Goal: Task Accomplishment & Management: Use online tool/utility

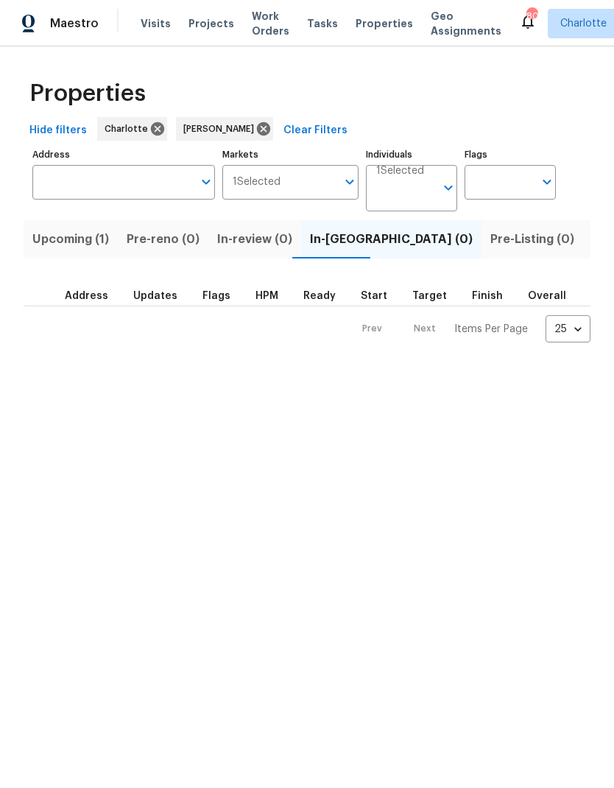
scroll to position [0, 27]
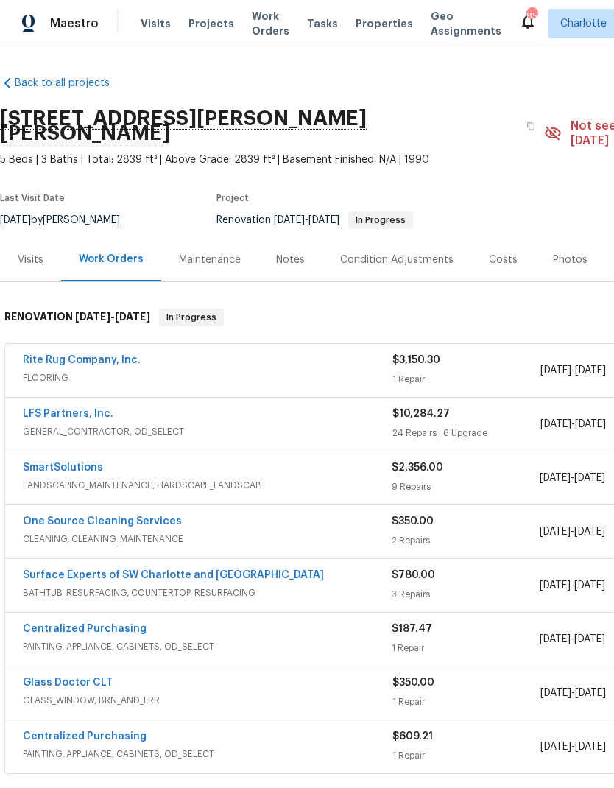
click at [214, 29] on span "Projects" at bounding box center [212, 23] width 46 height 15
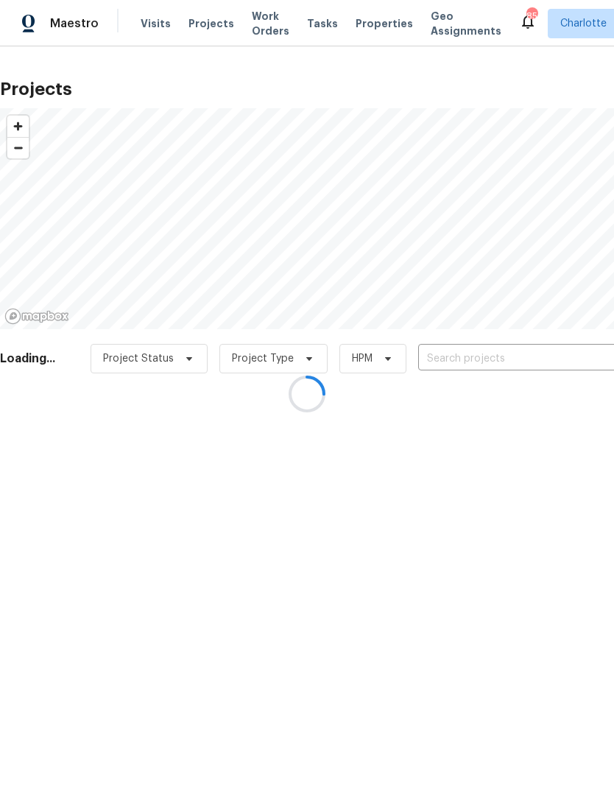
click at [153, 22] on div at bounding box center [307, 394] width 614 height 788
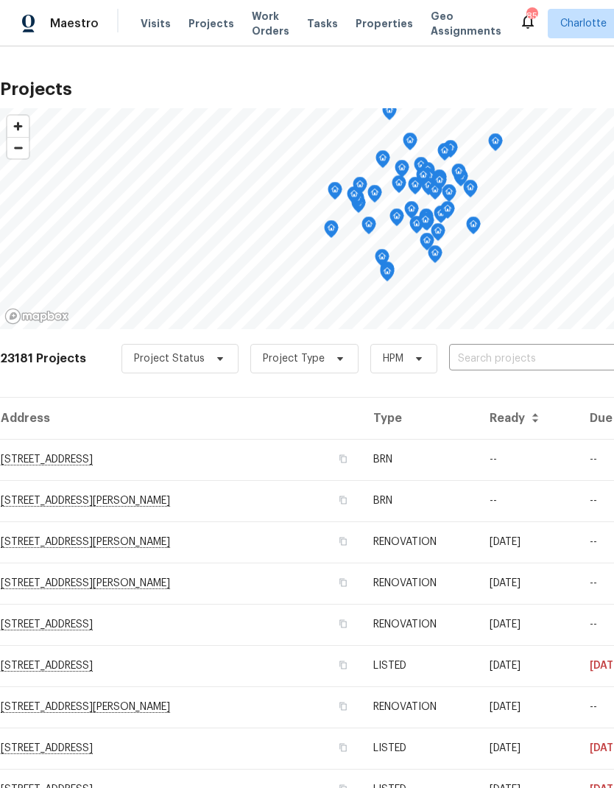
click at [494, 369] on input "text" at bounding box center [533, 359] width 169 height 23
type input "1131 s"
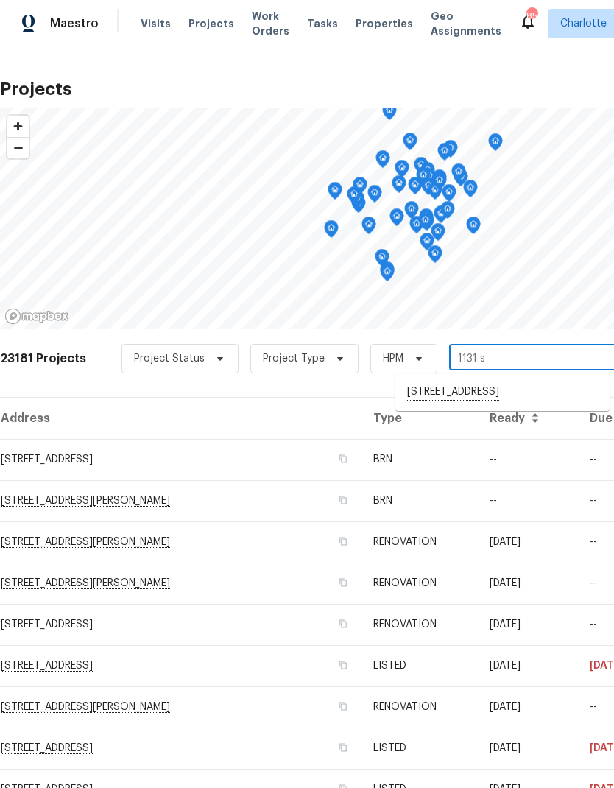
click at [490, 400] on li "1131 Summit Hills Dr, Charlotte, NC 28214" at bounding box center [503, 392] width 214 height 25
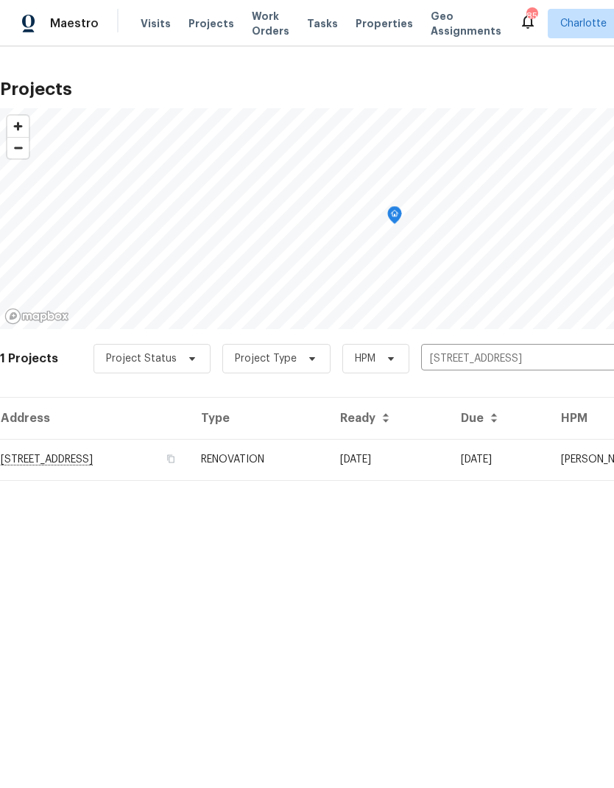
click at [598, 365] on icon "Clear" at bounding box center [603, 358] width 15 height 15
click at [74, 30] on span "Maestro" at bounding box center [74, 23] width 49 height 15
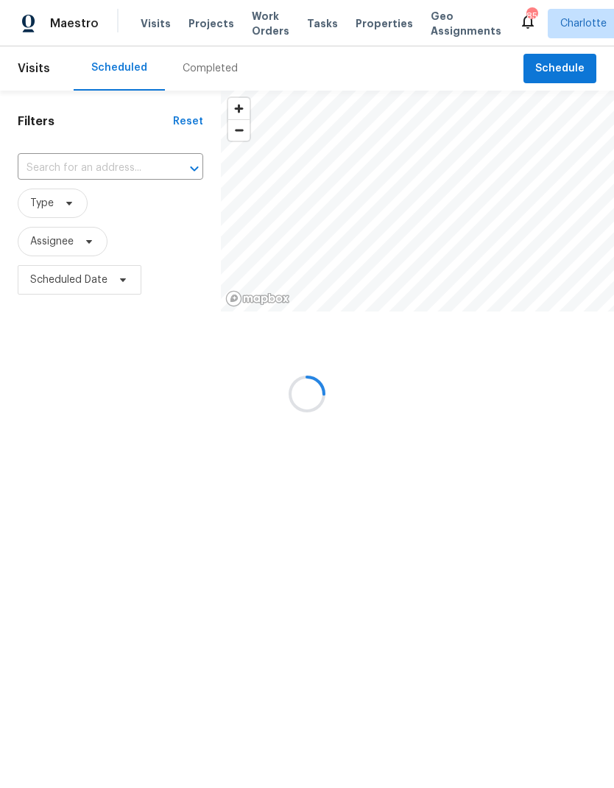
click at [59, 200] on div at bounding box center [307, 394] width 614 height 788
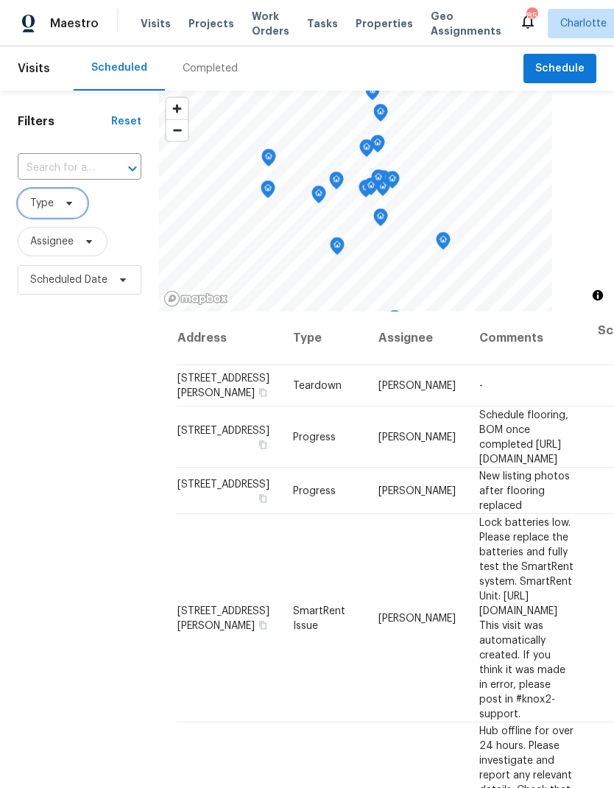
click at [74, 197] on span "Type" at bounding box center [53, 203] width 70 height 29
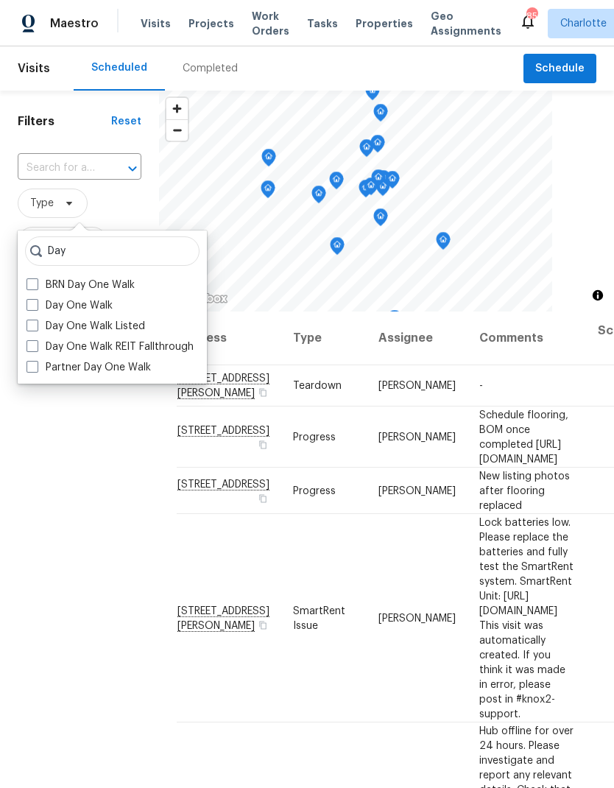
type input "Day"
click at [73, 290] on label "BRN Day One Walk" at bounding box center [81, 285] width 108 height 15
click at [36, 287] on input "BRN Day One Walk" at bounding box center [32, 283] width 10 height 10
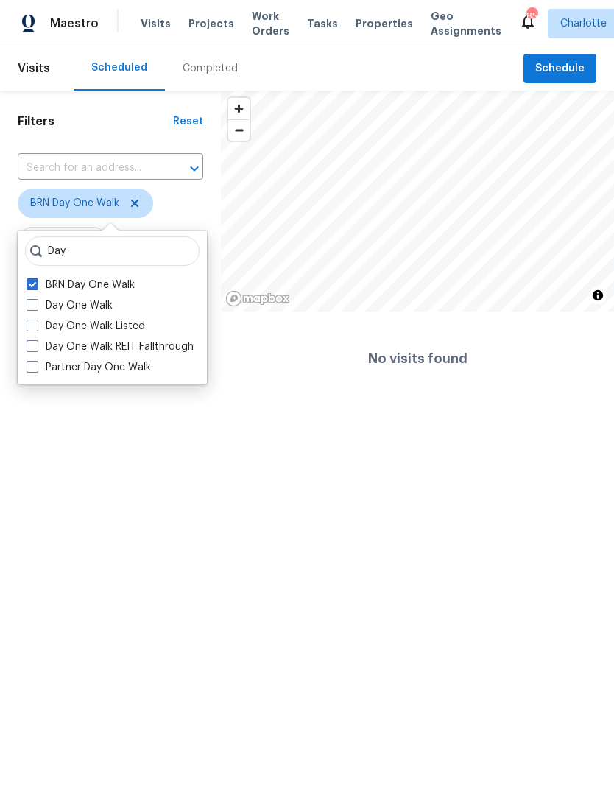
click at [45, 278] on label "BRN Day One Walk" at bounding box center [81, 285] width 108 height 15
click at [36, 278] on input "BRN Day One Walk" at bounding box center [32, 283] width 10 height 10
checkbox input "false"
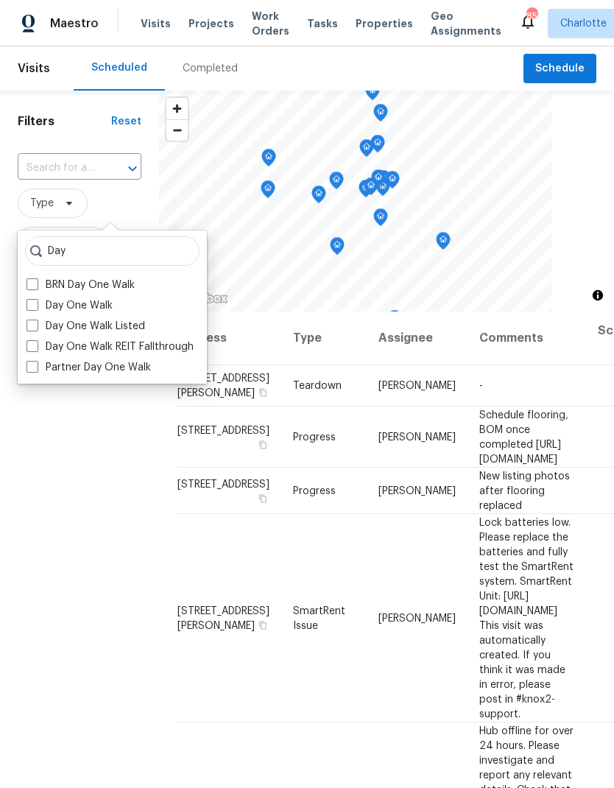
click at [69, 310] on label "Day One Walk" at bounding box center [70, 305] width 86 height 15
click at [36, 308] on input "Day One Walk" at bounding box center [32, 303] width 10 height 10
checkbox input "true"
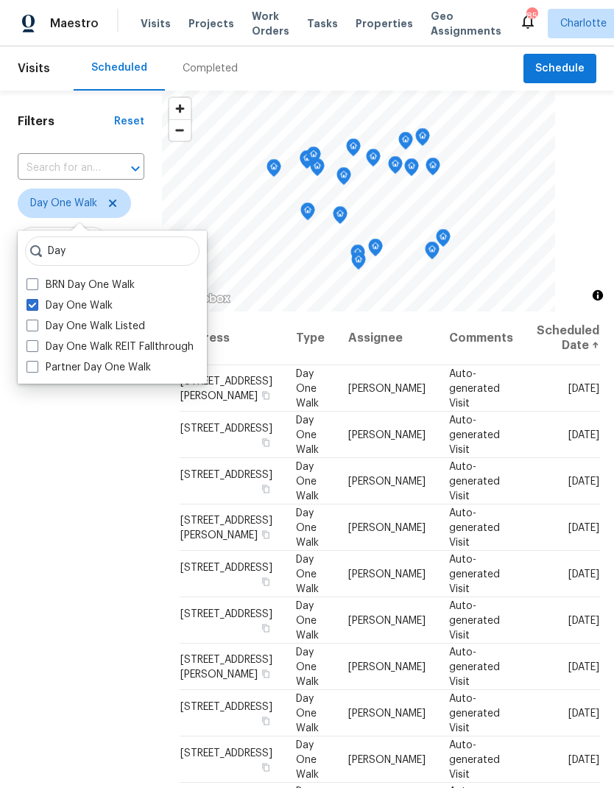
click at [77, 523] on div "Filters Reset ​ Day One Walk Assignee Scheduled Date" at bounding box center [81, 517] width 162 height 852
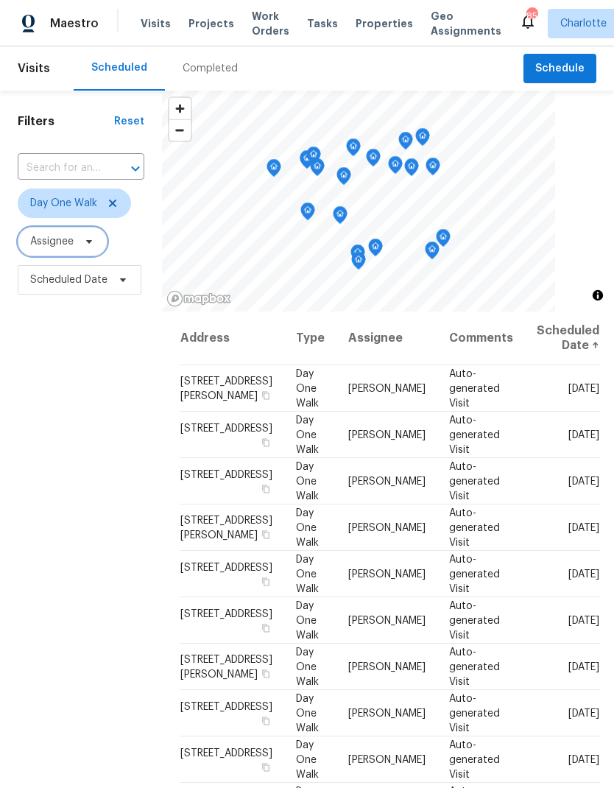
click at [80, 250] on span "Assignee" at bounding box center [63, 241] width 90 height 29
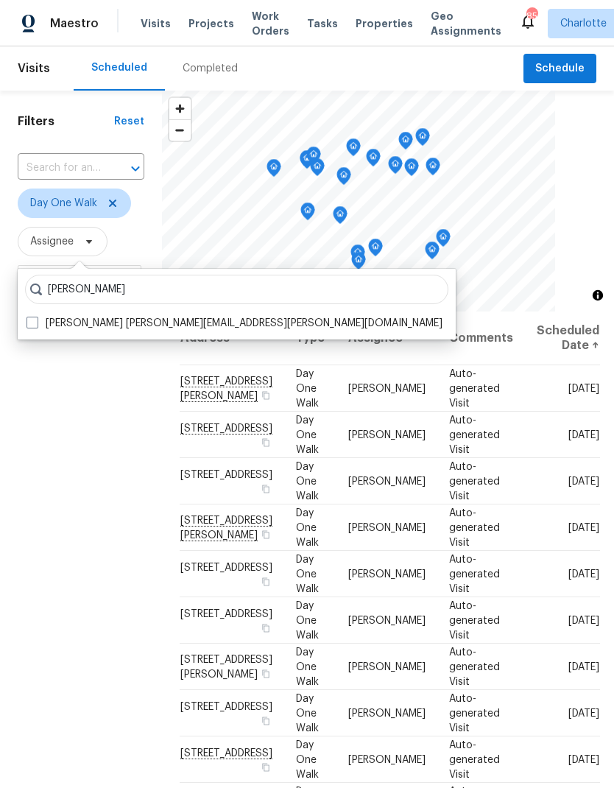
type input "Jason bouque"
click at [42, 316] on label "Jason Bouque jason.bouque@opendoor.com" at bounding box center [235, 323] width 416 height 15
click at [36, 316] on input "Jason Bouque jason.bouque@opendoor.com" at bounding box center [32, 321] width 10 height 10
checkbox input "true"
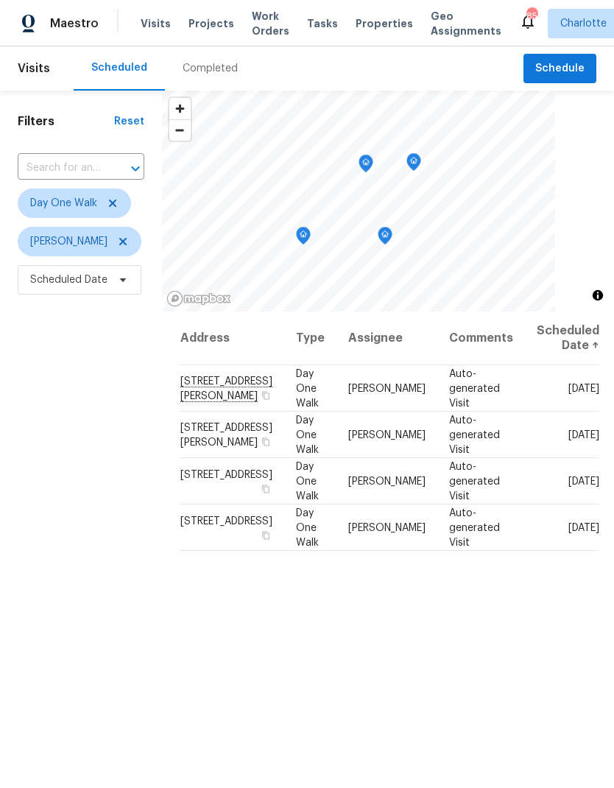
click at [414, 163] on icon "Map marker" at bounding box center [413, 162] width 1 height 2
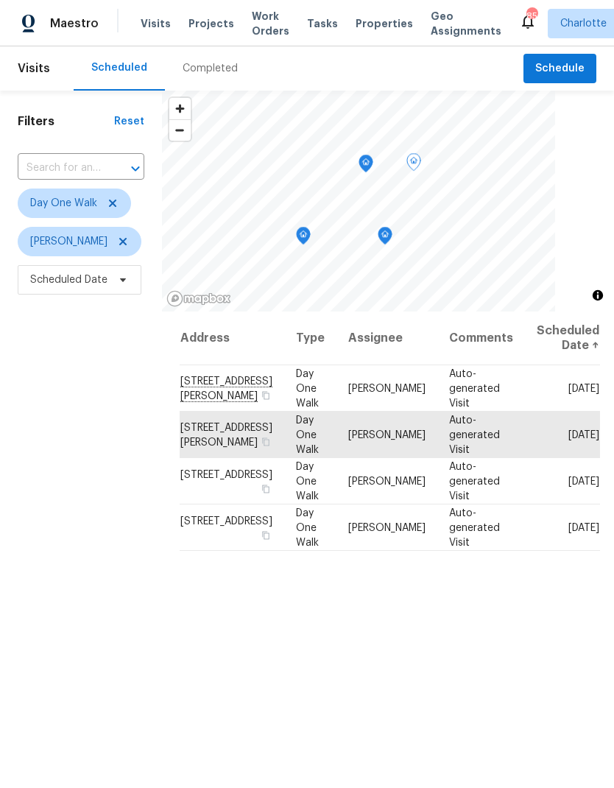
click at [383, 235] on icon "Map marker" at bounding box center [385, 236] width 4 height 4
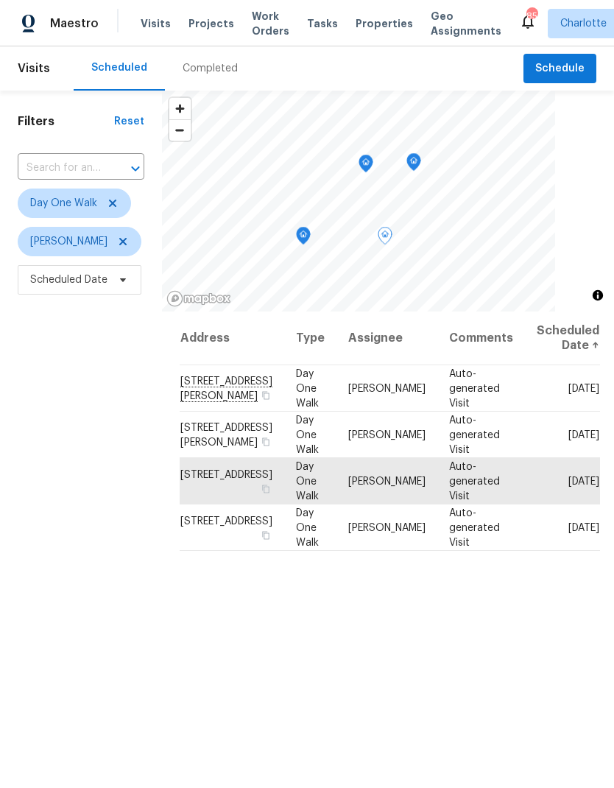
click at [410, 153] on icon "Map marker" at bounding box center [414, 162] width 15 height 18
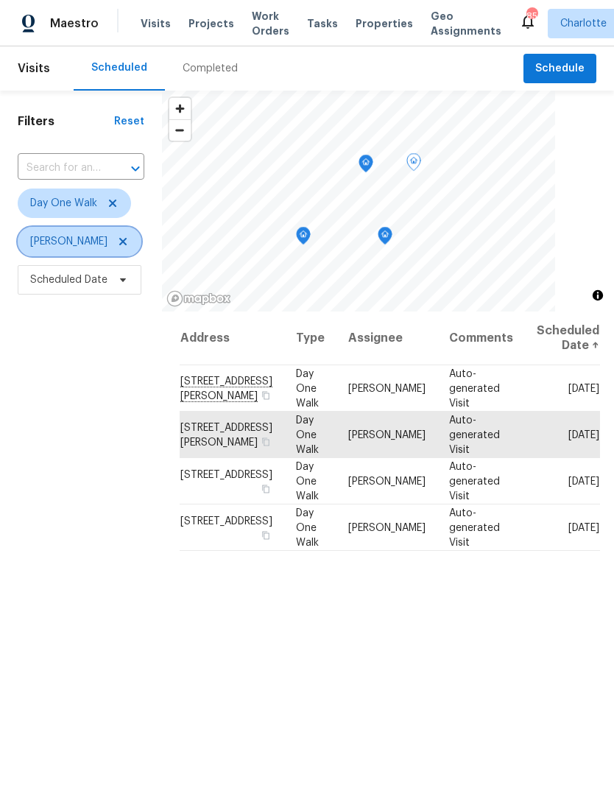
click at [119, 245] on icon at bounding box center [122, 241] width 7 height 7
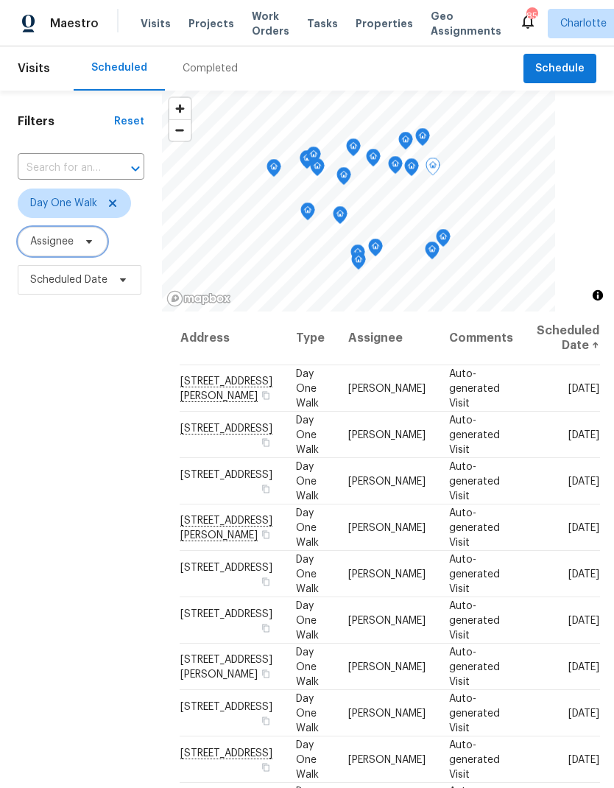
click at [83, 239] on span at bounding box center [87, 242] width 16 height 12
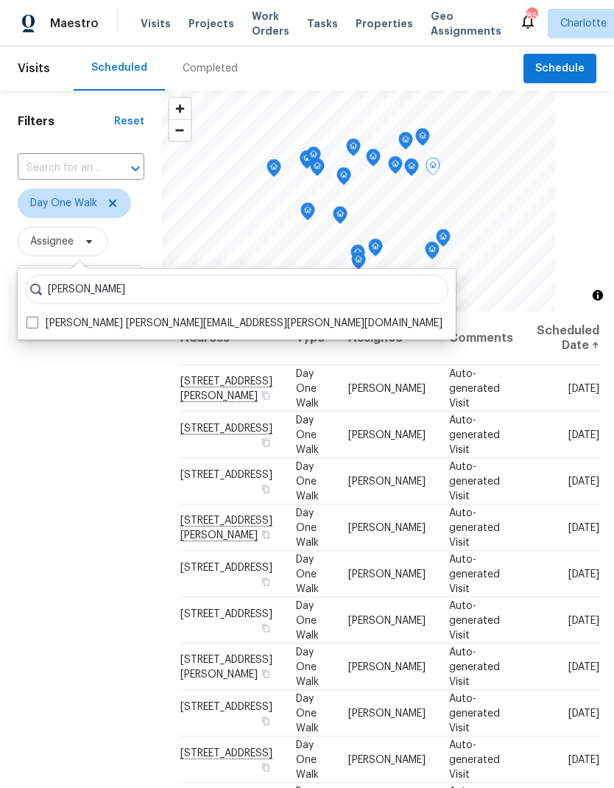
type input "Ryan carder"
click at [35, 322] on span at bounding box center [33, 323] width 12 height 12
click at [35, 322] on input "Ryan Carder ryan.carder@opendoor.com" at bounding box center [32, 321] width 10 height 10
checkbox input "true"
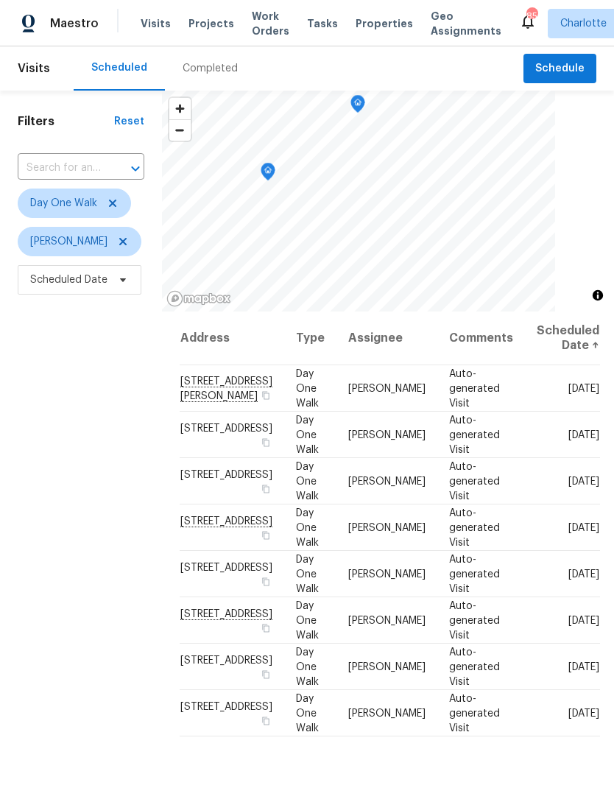
click at [267, 172] on icon "Map marker" at bounding box center [267, 172] width 1 height 2
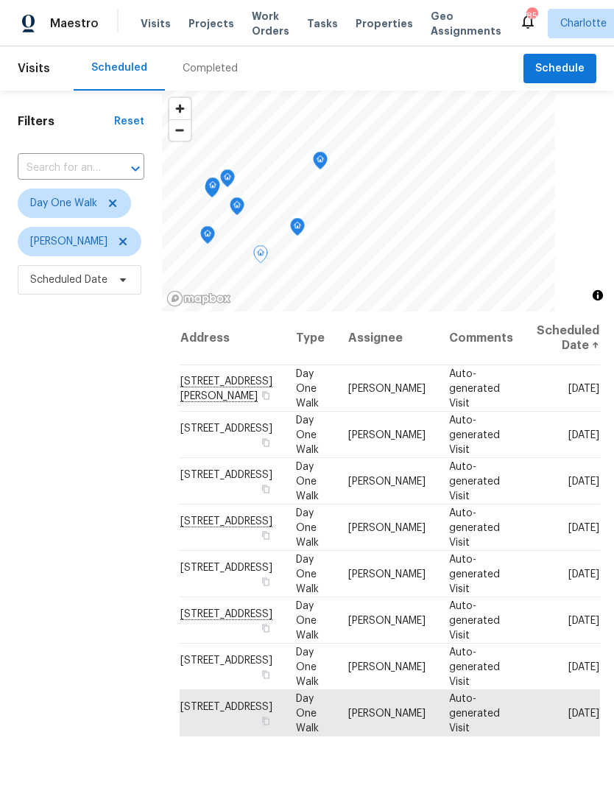
click at [315, 155] on icon "Map marker" at bounding box center [320, 161] width 13 height 17
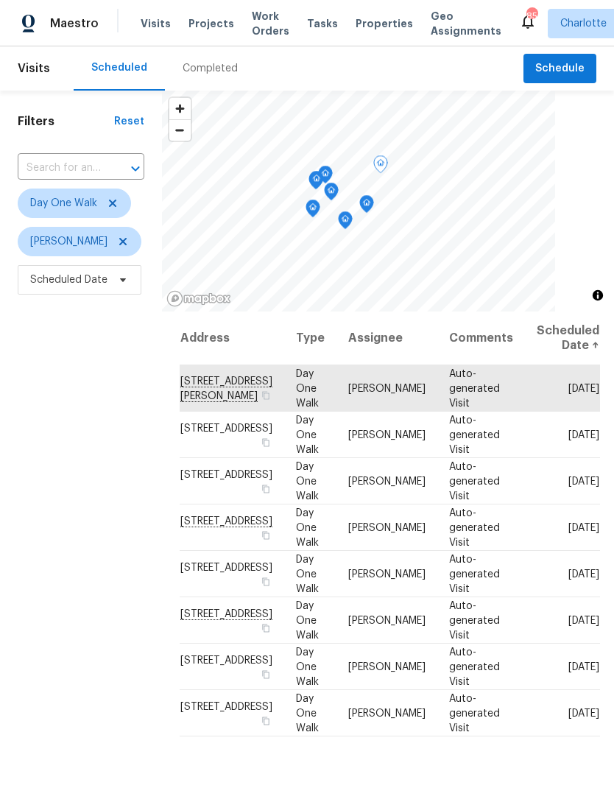
click at [360, 203] on icon "Map marker" at bounding box center [366, 204] width 13 height 17
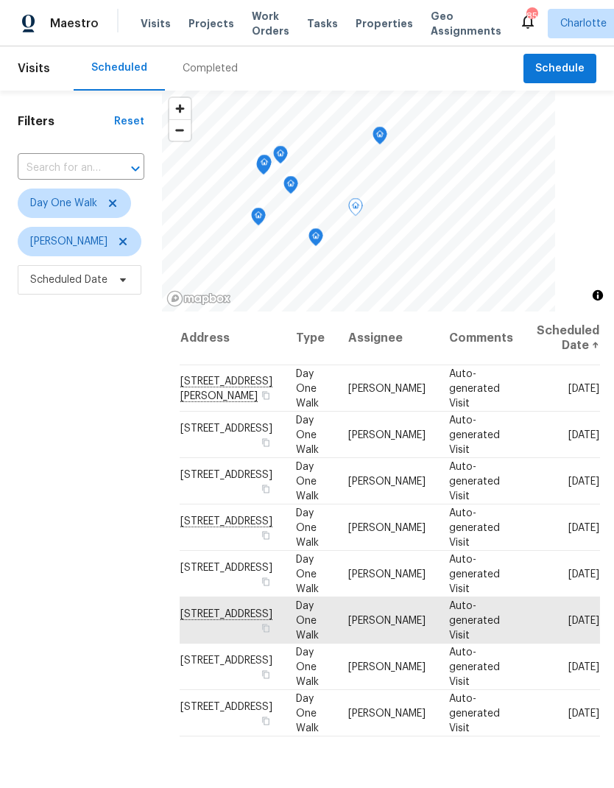
click at [377, 130] on icon "Map marker" at bounding box center [380, 135] width 13 height 17
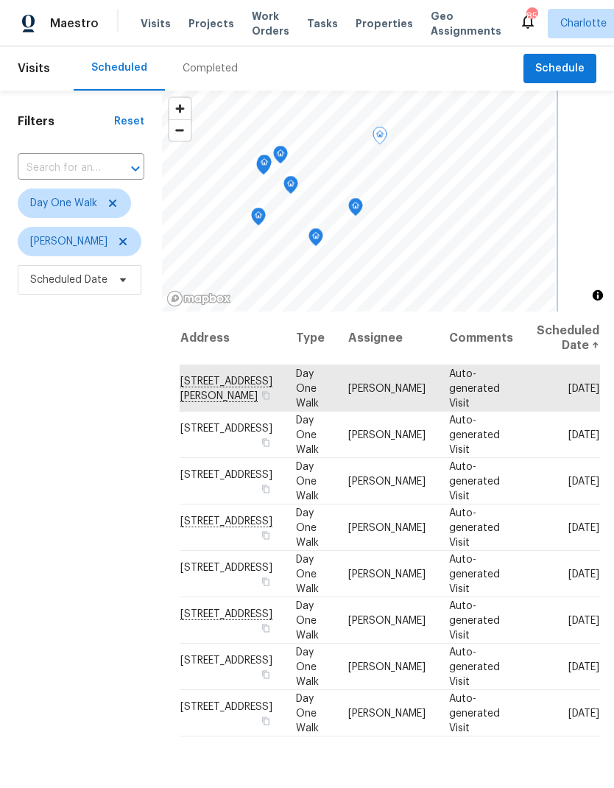
click at [309, 234] on icon "Map marker" at bounding box center [315, 237] width 13 height 17
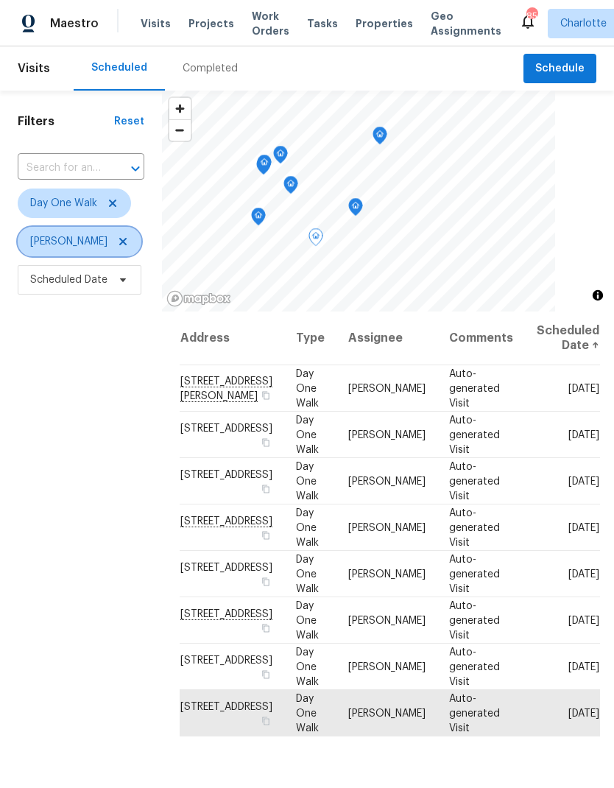
click at [117, 238] on icon at bounding box center [123, 242] width 12 height 12
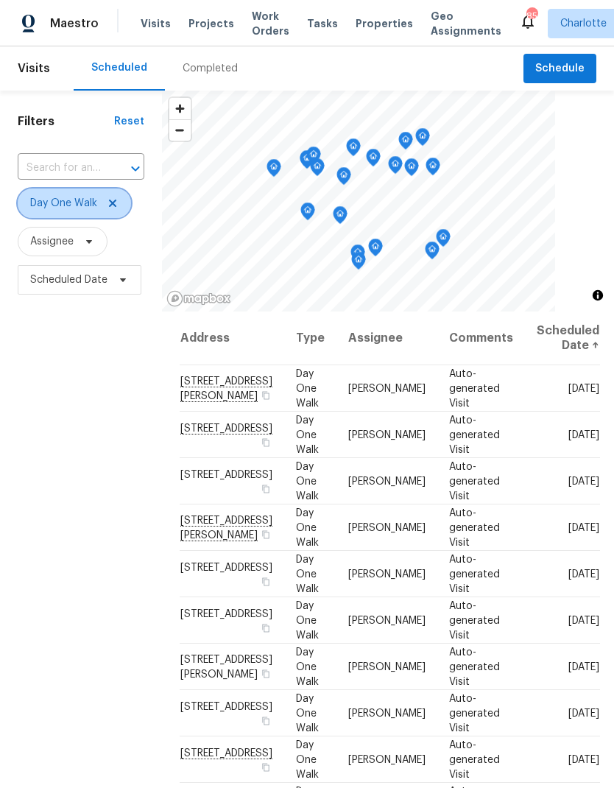
click at [127, 201] on span "Day One Walk" at bounding box center [74, 203] width 113 height 29
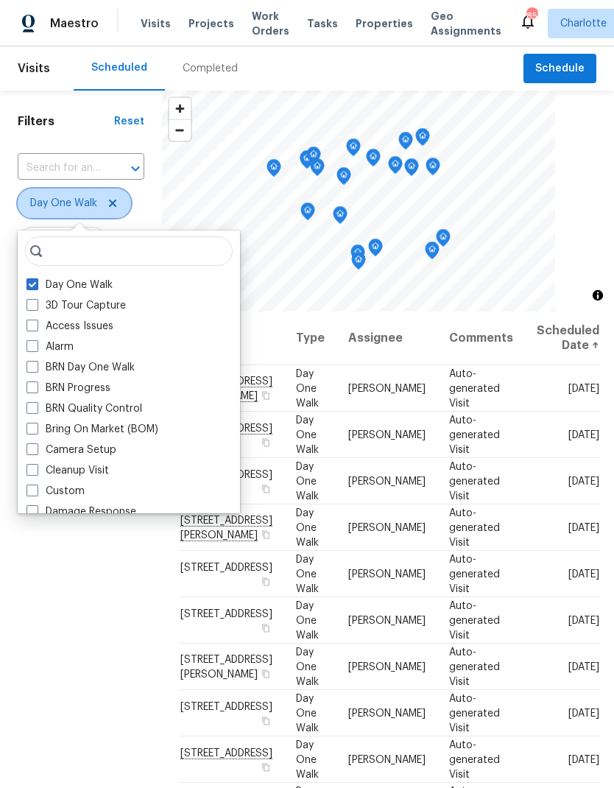
click at [112, 200] on icon at bounding box center [113, 203] width 12 height 12
checkbox input "false"
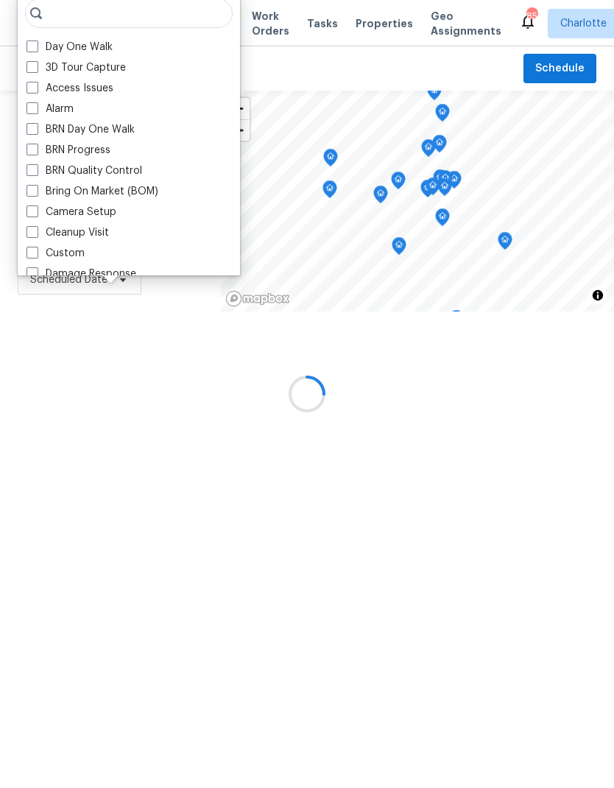
click at [133, 395] on div at bounding box center [307, 394] width 614 height 788
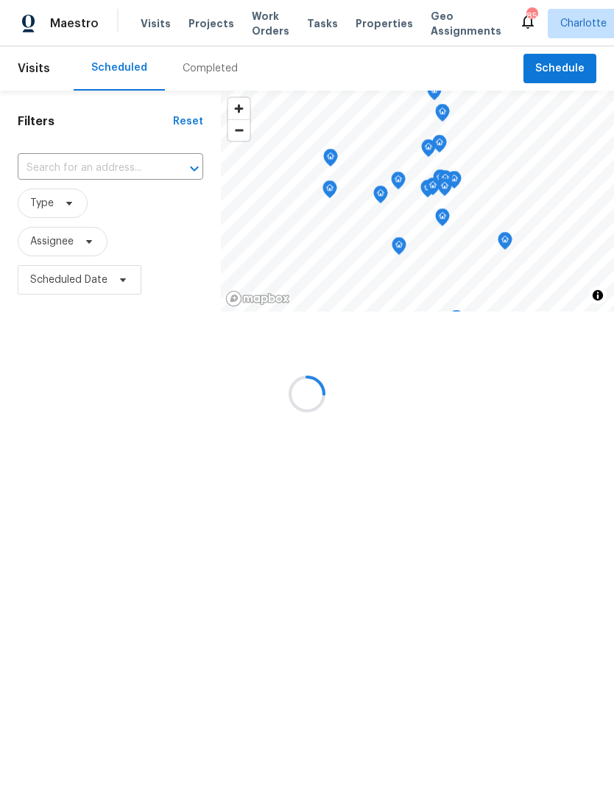
click at [108, 159] on div at bounding box center [307, 394] width 614 height 788
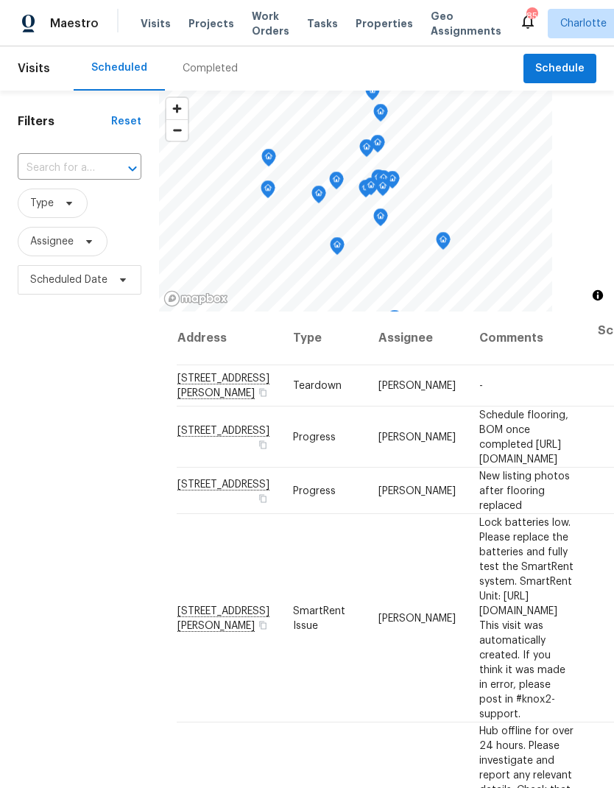
click at [94, 167] on input "text" at bounding box center [59, 168] width 83 height 23
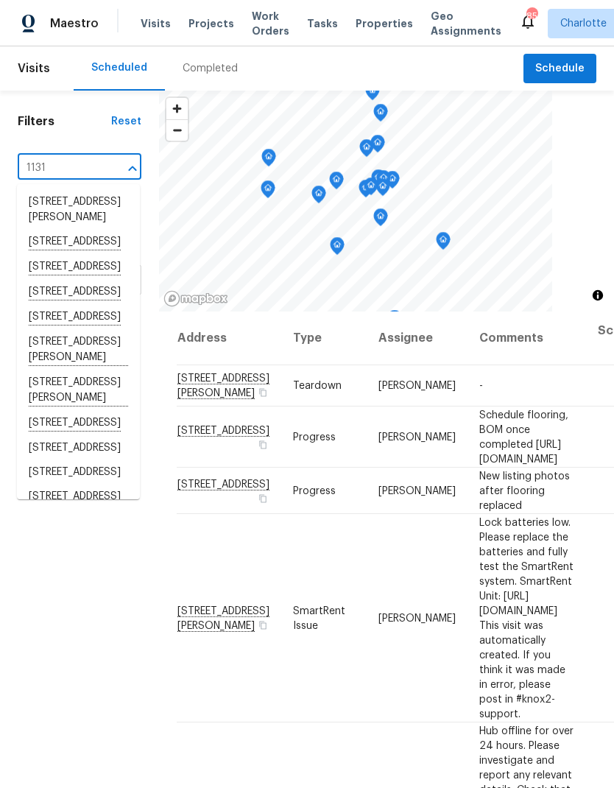
type input "1131 s"
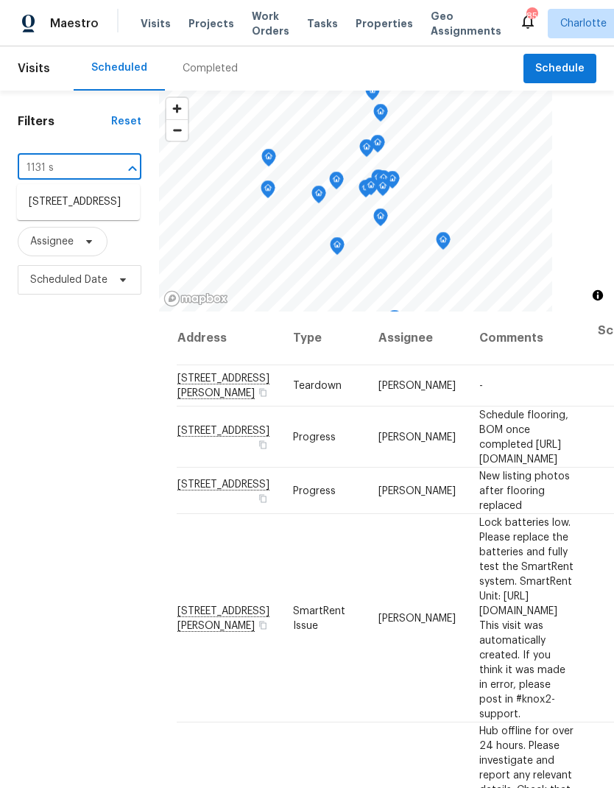
click at [111, 211] on li "1131 Summit Hills Dr, Charlotte, NC 28214" at bounding box center [78, 202] width 123 height 24
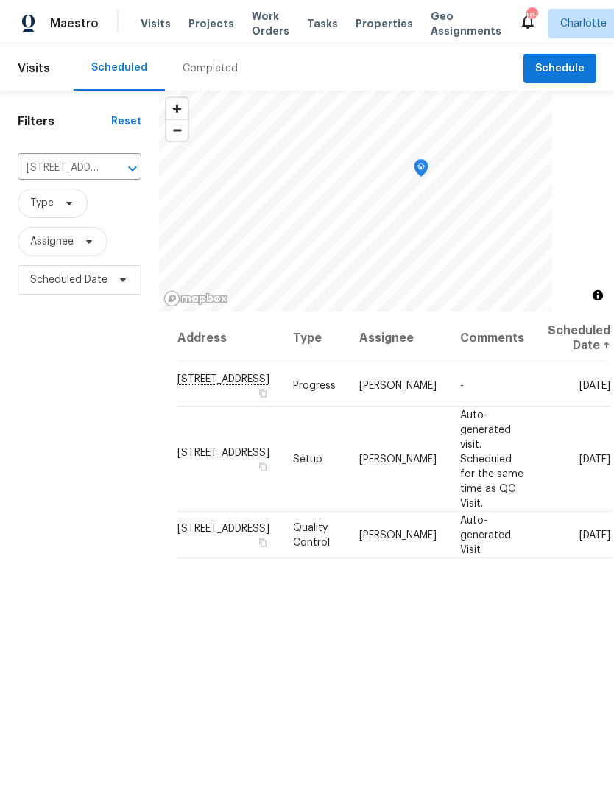
click at [116, 170] on icon "Clear" at bounding box center [113, 168] width 15 height 15
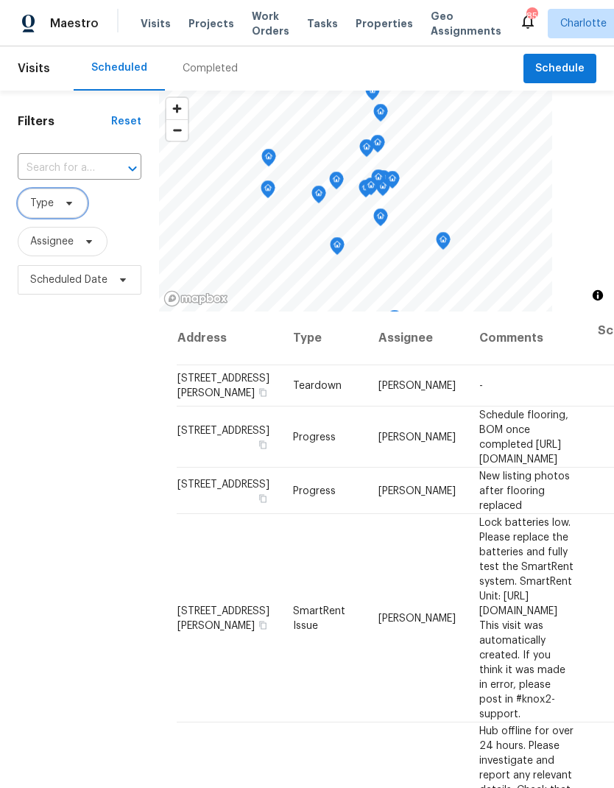
click at [73, 203] on icon at bounding box center [69, 203] width 12 height 12
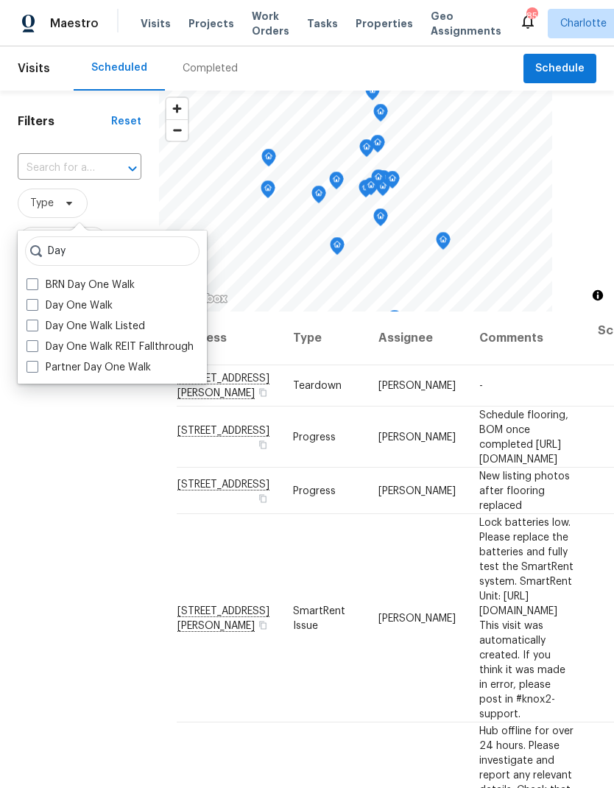
type input "Day"
click at [36, 304] on span at bounding box center [33, 305] width 12 height 12
click at [36, 304] on input "Day One Walk" at bounding box center [32, 303] width 10 height 10
checkbox input "true"
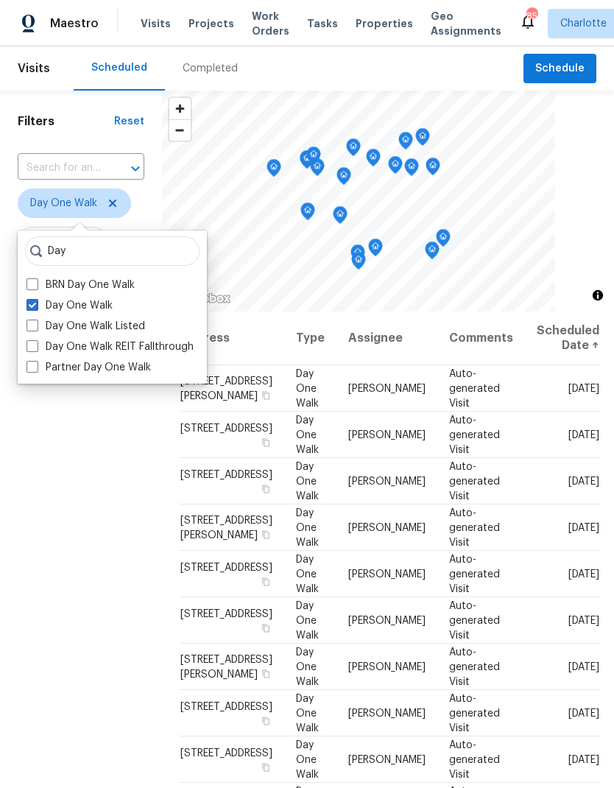
click at [46, 473] on div "Filters Reset ​ Day One Walk Assignee Scheduled Date" at bounding box center [81, 517] width 162 height 852
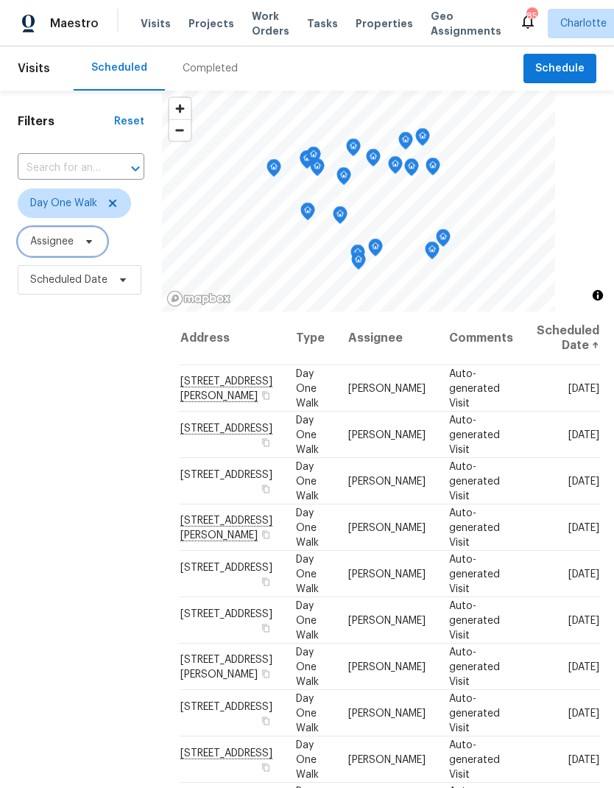
click at [89, 242] on icon at bounding box center [89, 242] width 6 height 4
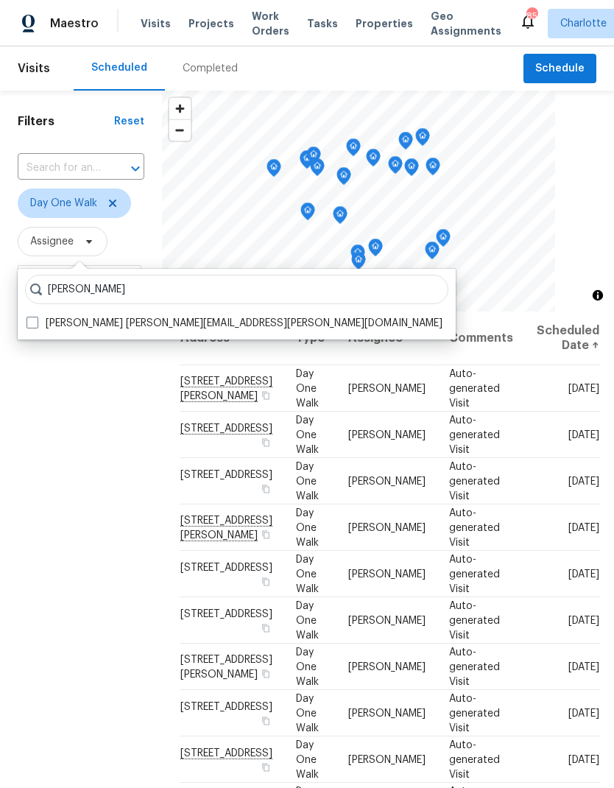
type input "Dan baquero"
click at [32, 330] on label "Dan Baquero dan.baquero@opendoor.com" at bounding box center [235, 323] width 416 height 15
click at [32, 326] on input "Dan Baquero dan.baquero@opendoor.com" at bounding box center [32, 321] width 10 height 10
checkbox input "true"
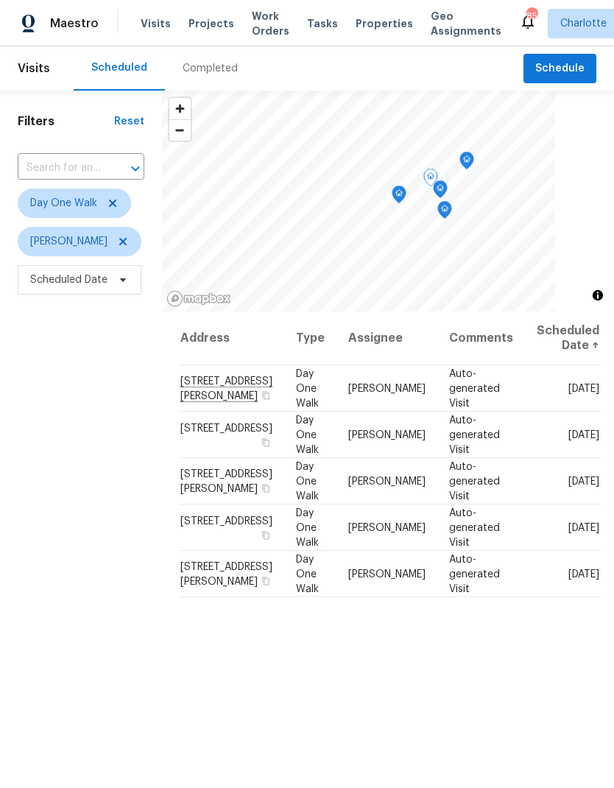
click at [392, 187] on icon "Map marker" at bounding box center [399, 195] width 15 height 18
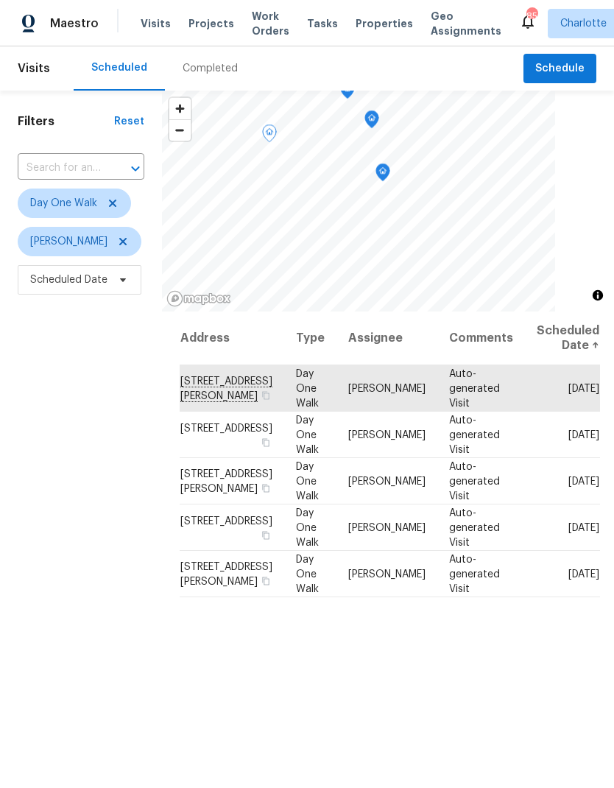
click at [385, 167] on icon "Map marker" at bounding box center [382, 172] width 13 height 17
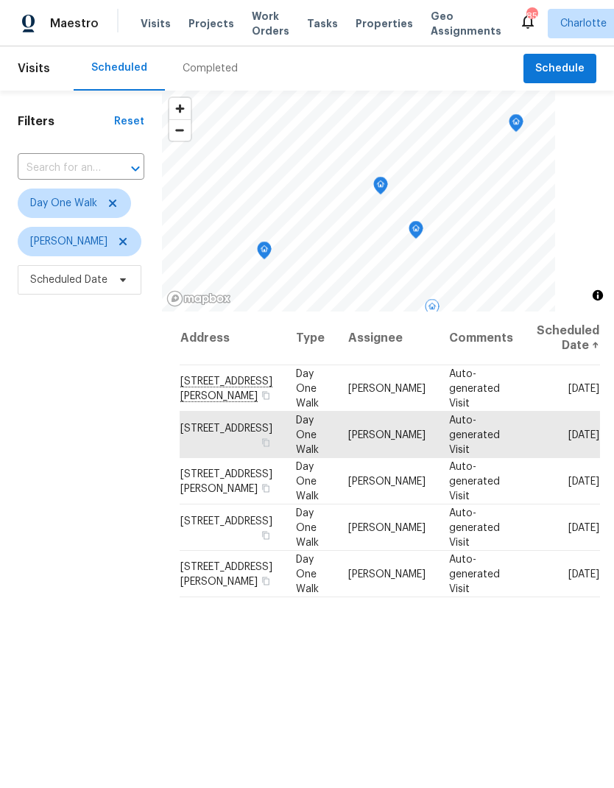
click at [377, 183] on icon "Map marker" at bounding box center [380, 183] width 7 height 4
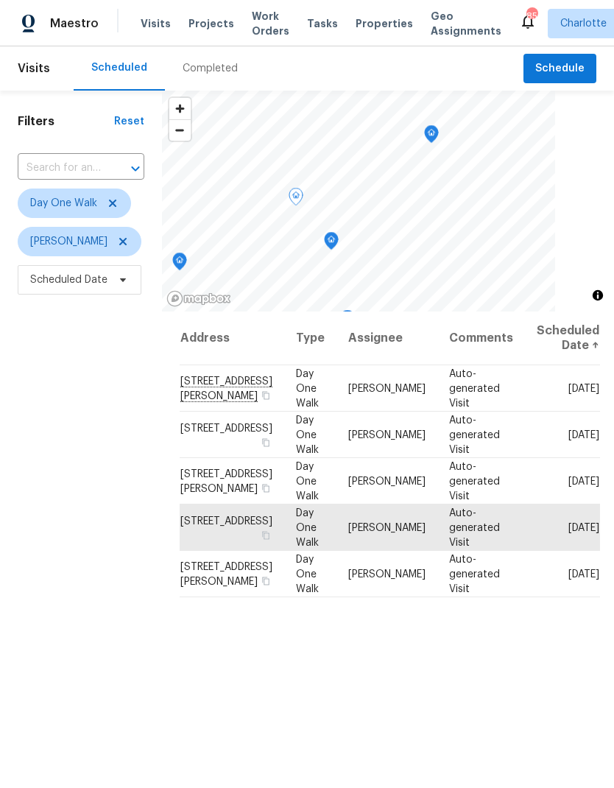
click at [428, 128] on icon "Map marker" at bounding box center [431, 134] width 13 height 17
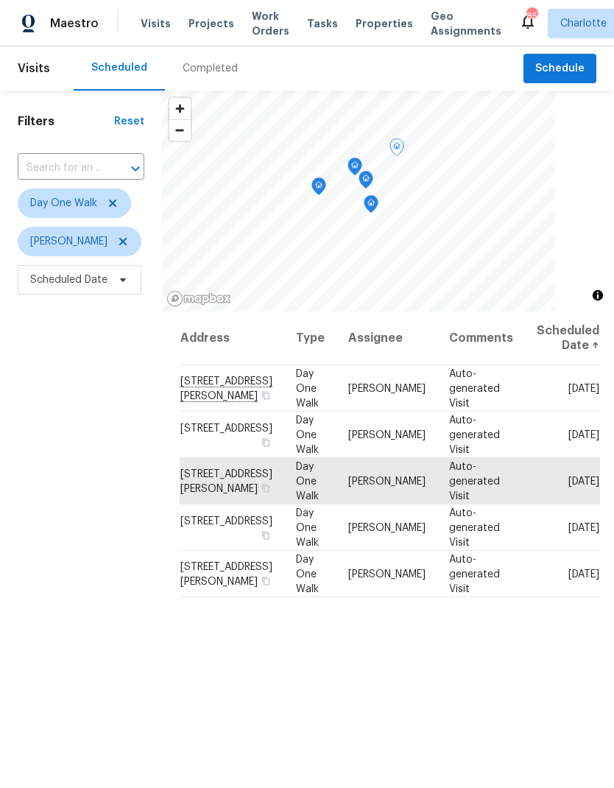
click at [320, 181] on icon "Map marker" at bounding box center [318, 186] width 13 height 17
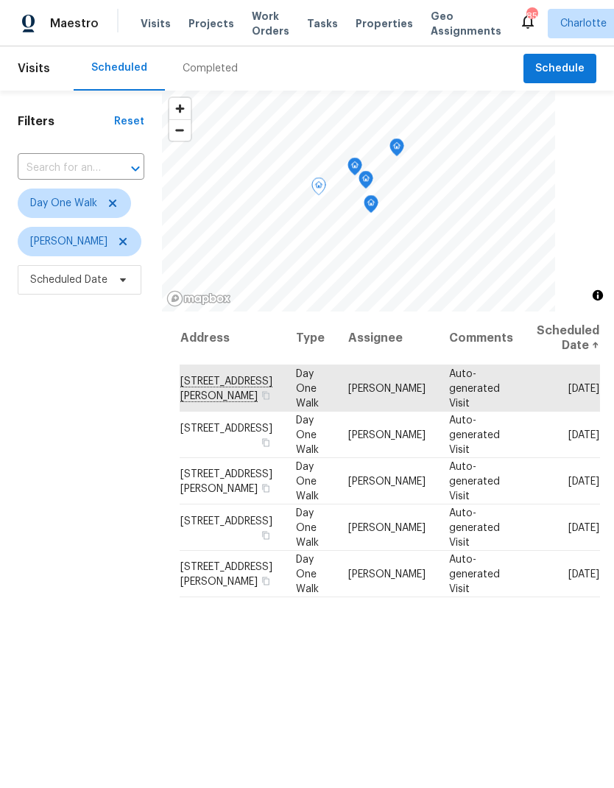
click at [351, 162] on icon "Map marker" at bounding box center [355, 166] width 13 height 17
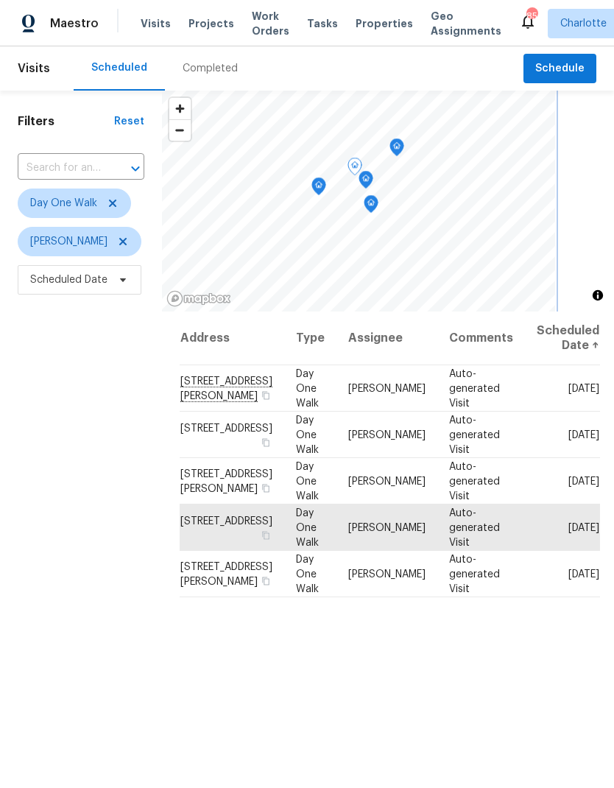
click at [397, 141] on icon "Map marker" at bounding box center [396, 147] width 13 height 17
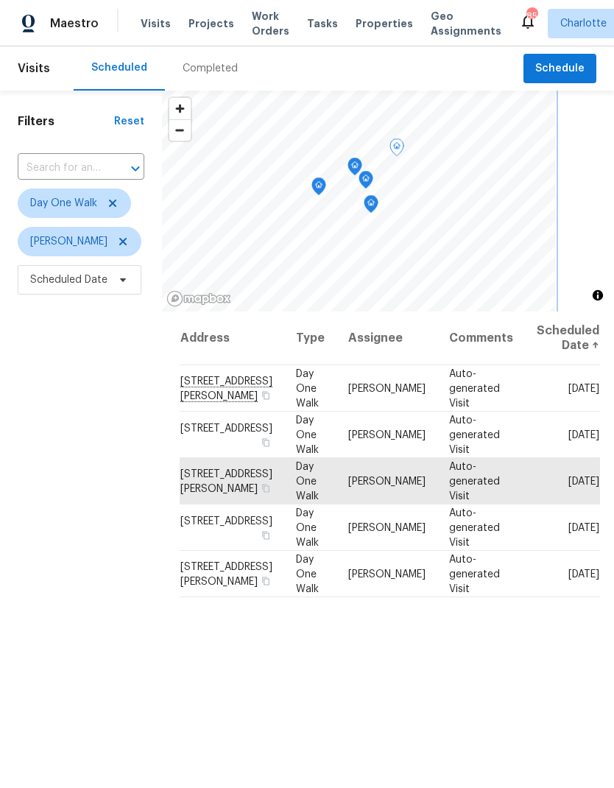
click at [315, 181] on icon "Map marker" at bounding box center [318, 186] width 13 height 17
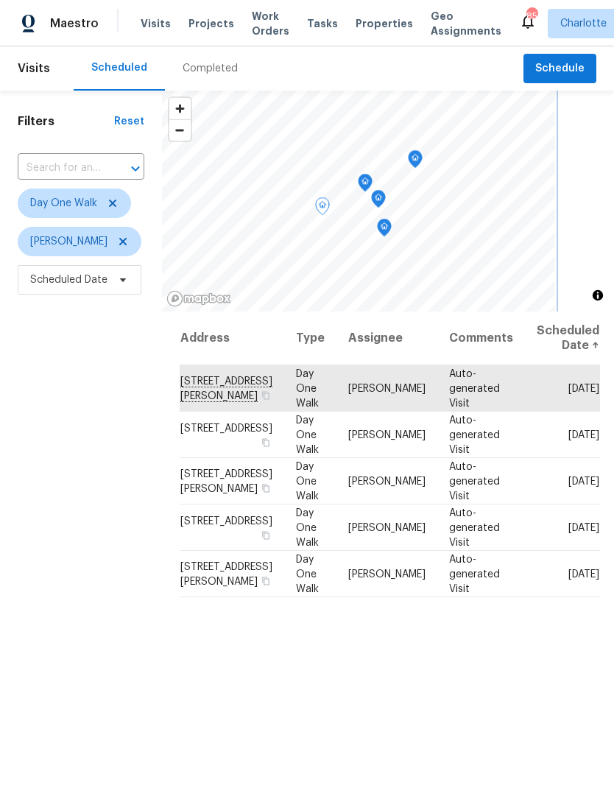
click at [412, 156] on icon "Map marker" at bounding box center [415, 157] width 7 height 4
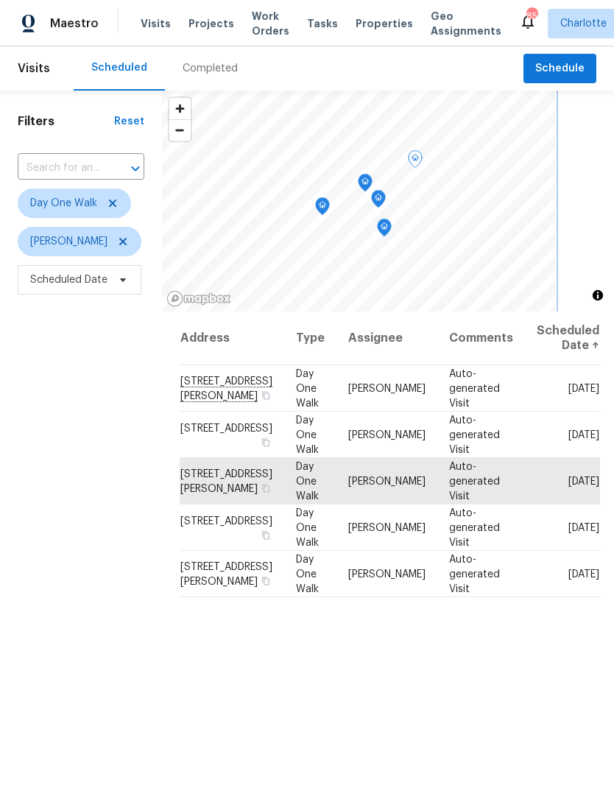
click at [363, 185] on icon "Map marker" at bounding box center [365, 183] width 13 height 17
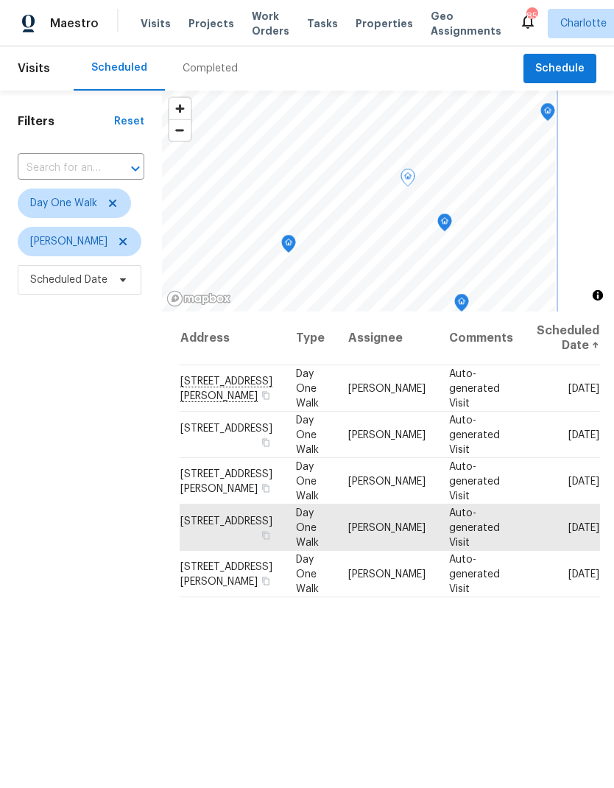
click at [282, 243] on icon "Map marker" at bounding box center [288, 244] width 13 height 17
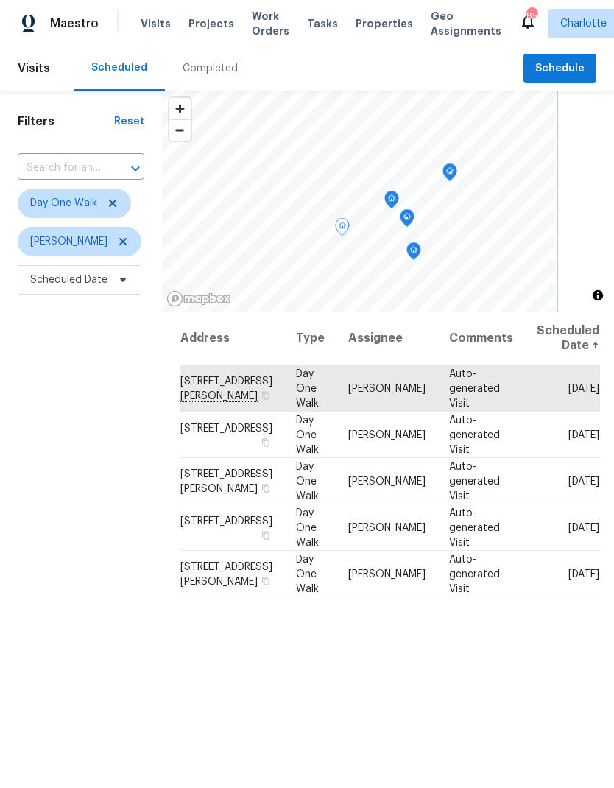
click at [444, 175] on icon "Map marker" at bounding box center [450, 172] width 13 height 17
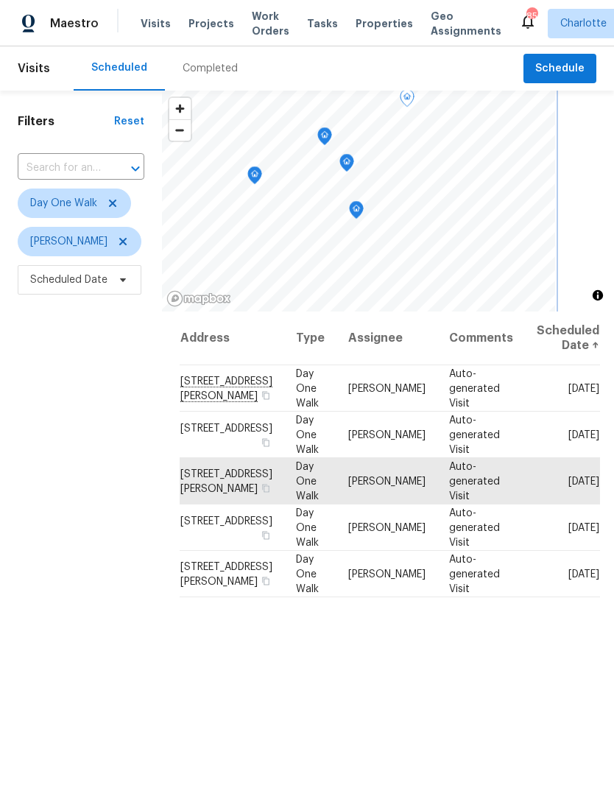
click at [254, 171] on icon "Map marker" at bounding box center [254, 175] width 13 height 17
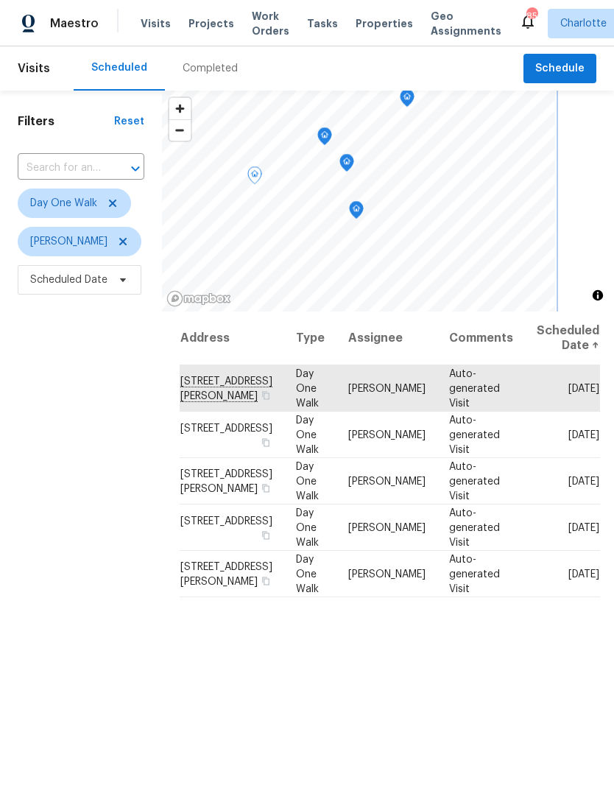
click at [321, 133] on icon "Map marker" at bounding box center [324, 134] width 7 height 4
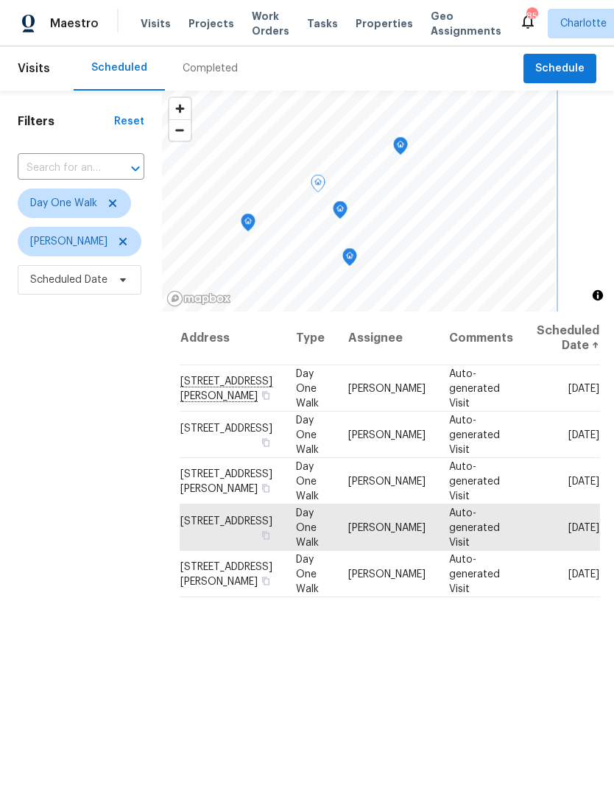
click at [398, 144] on icon "Map marker" at bounding box center [400, 146] width 13 height 17
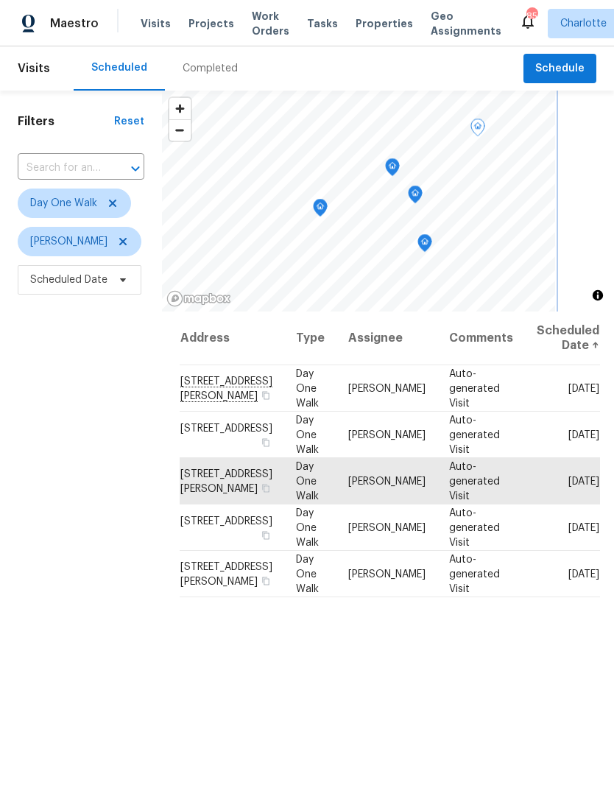
click at [387, 167] on icon "Map marker" at bounding box center [392, 167] width 13 height 17
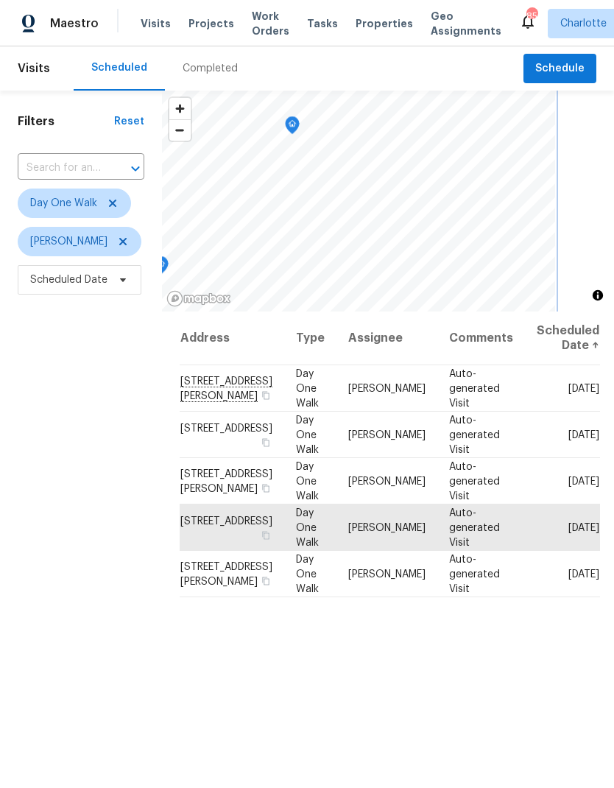
click at [289, 120] on icon "Map marker" at bounding box center [292, 125] width 13 height 17
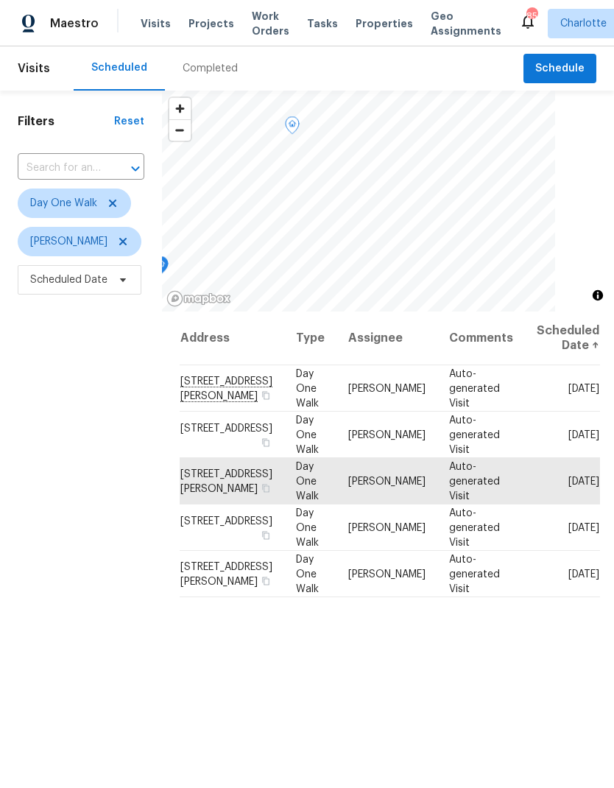
click at [78, 26] on span "Maestro" at bounding box center [74, 23] width 49 height 15
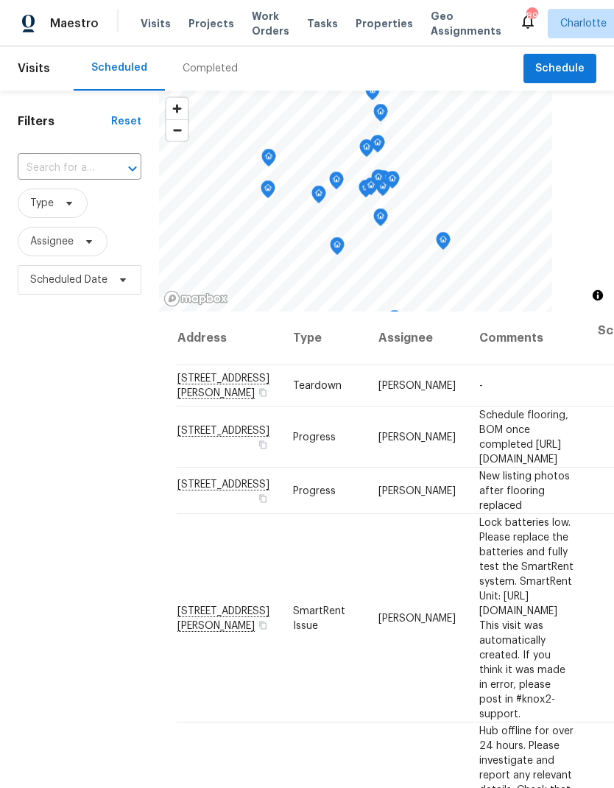
click at [223, 64] on div "Completed" at bounding box center [210, 68] width 55 height 15
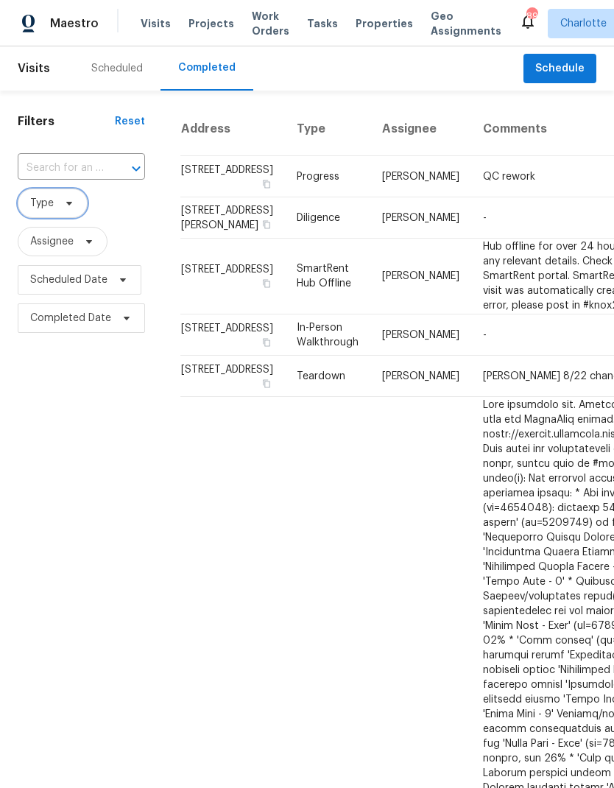
click at [69, 197] on span "Type" at bounding box center [53, 203] width 70 height 29
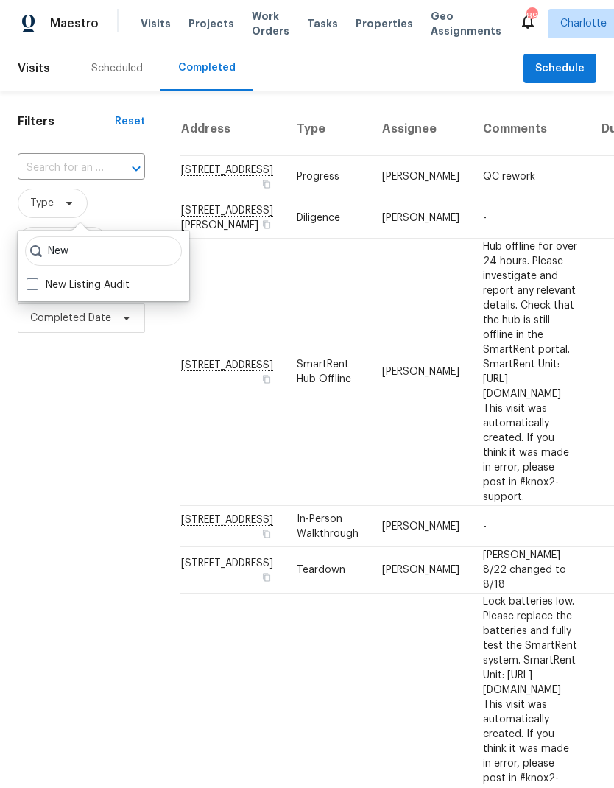
type input "New"
click at [101, 281] on label "New Listing Audit" at bounding box center [78, 285] width 103 height 15
click at [36, 281] on input "New Listing Audit" at bounding box center [32, 283] width 10 height 10
checkbox input "true"
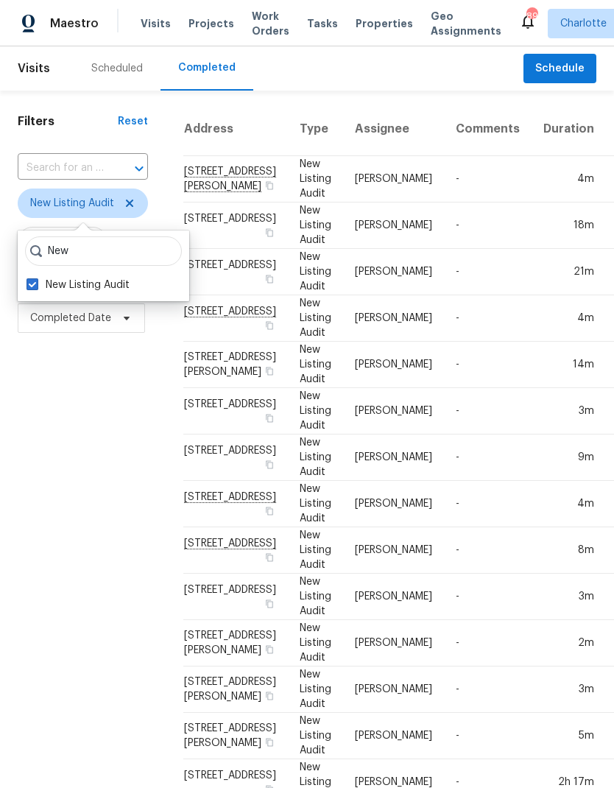
click at [114, 551] on div "Filters Reset ​ New Listing Audit Assignee Scheduled Date Completed Date" at bounding box center [83, 607] width 166 height 1033
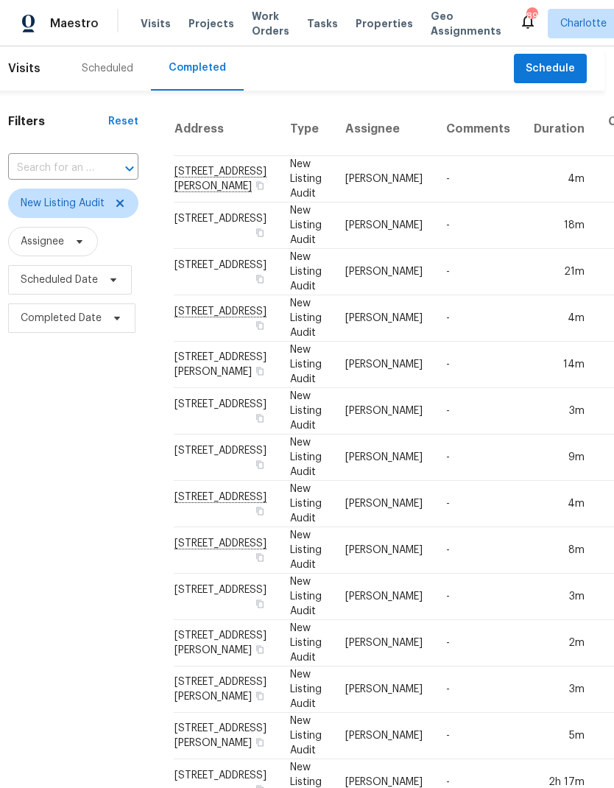
scroll to position [0, 9]
click at [126, 206] on icon at bounding box center [121, 203] width 12 height 12
